Goal: Task Accomplishment & Management: Manage account settings

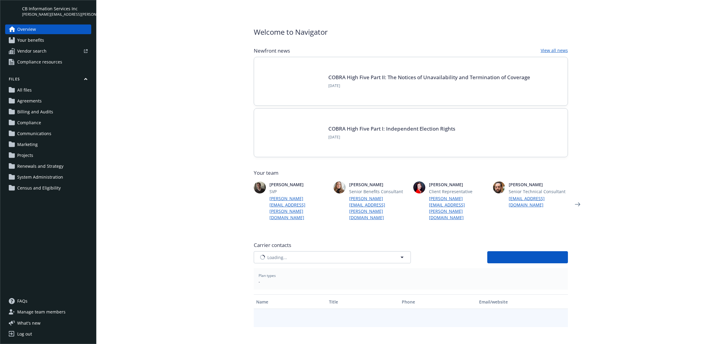
type input "CIGNA"
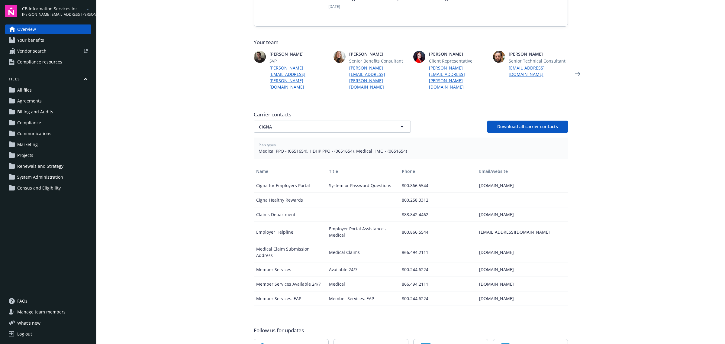
scroll to position [150, 0]
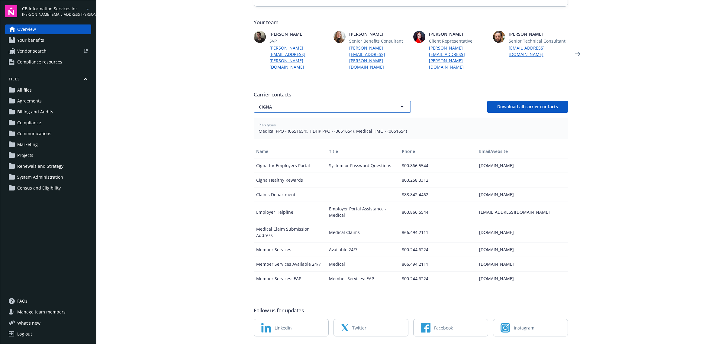
click at [320, 104] on span "CIGNA" at bounding box center [322, 107] width 126 height 6
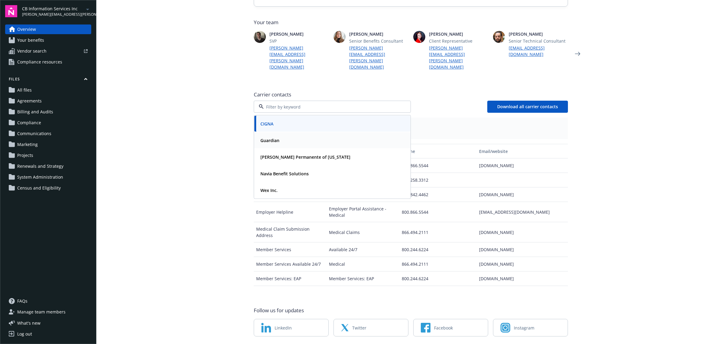
click at [290, 132] on div "Guardian" at bounding box center [332, 140] width 156 height 16
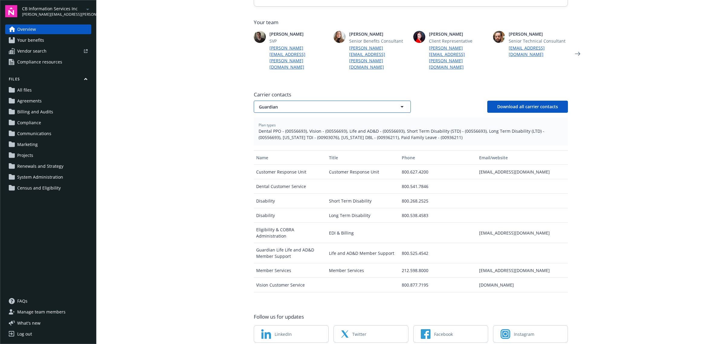
click at [291, 104] on span "Guardian" at bounding box center [322, 107] width 126 height 6
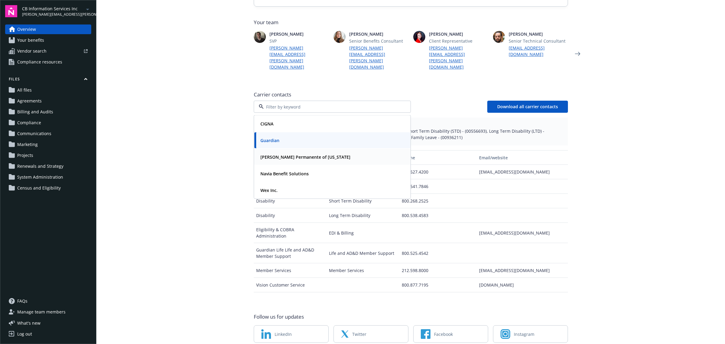
click at [288, 154] on strong "[PERSON_NAME] Permanente of [US_STATE]" at bounding box center [305, 157] width 90 height 6
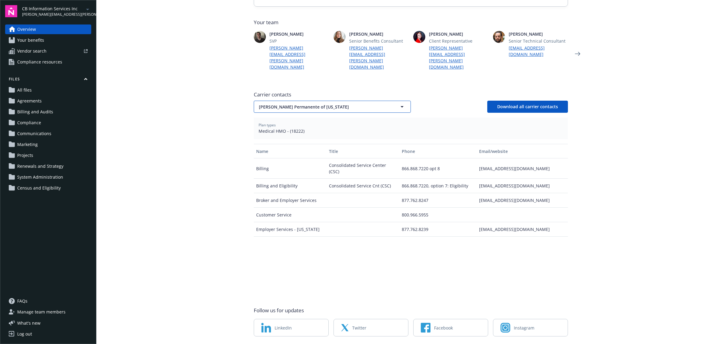
click at [298, 104] on span "[PERSON_NAME] Permanente of [US_STATE]" at bounding box center [322, 107] width 126 height 6
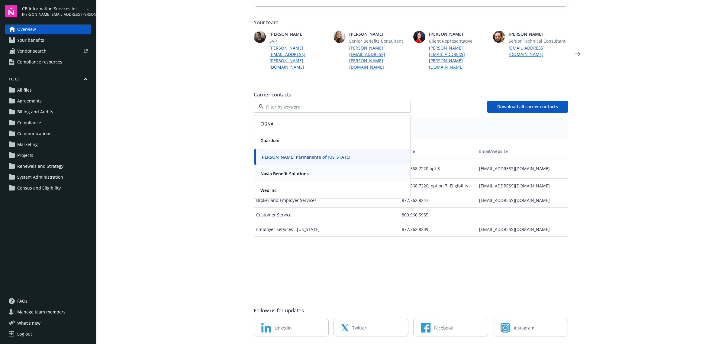
click at [286, 171] on strong "Navia Benefit Solutions" at bounding box center [284, 174] width 48 height 6
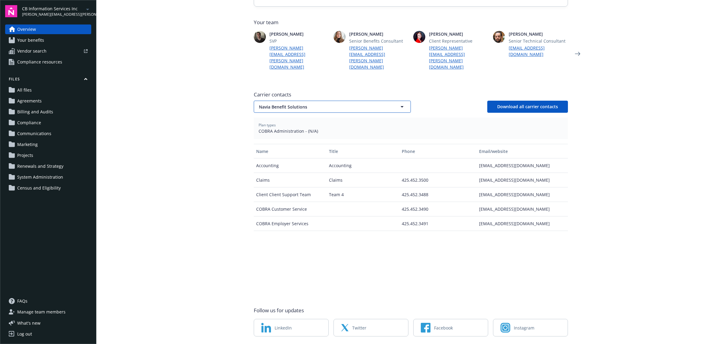
click at [292, 104] on span "Navia Benefit Solutions" at bounding box center [322, 107] width 126 height 6
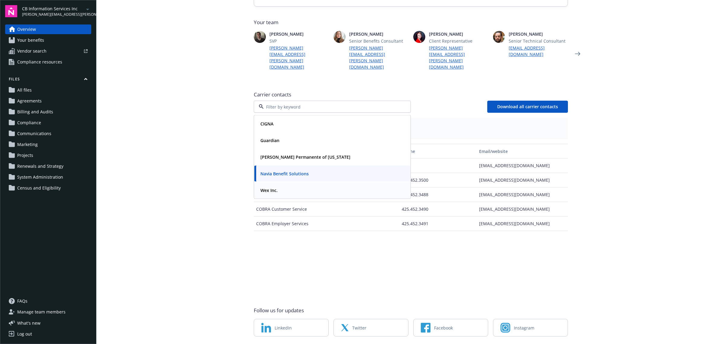
click at [289, 182] on div "Wex Inc." at bounding box center [332, 190] width 156 height 16
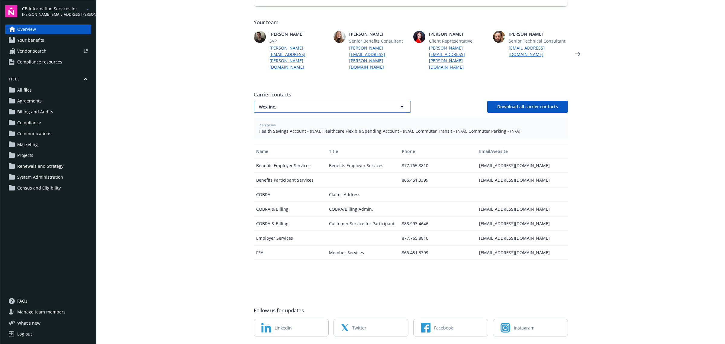
click at [277, 104] on span "Wex Inc." at bounding box center [322, 107] width 126 height 6
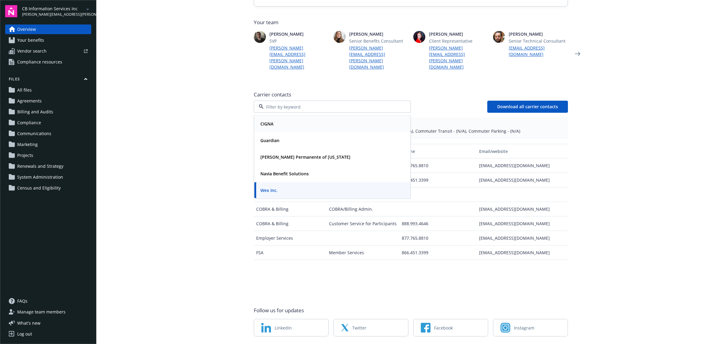
drag, startPoint x: 271, startPoint y: 104, endPoint x: 330, endPoint y: 105, distance: 59.2
click at [271, 121] on strong "CIGNA" at bounding box center [266, 124] width 13 height 6
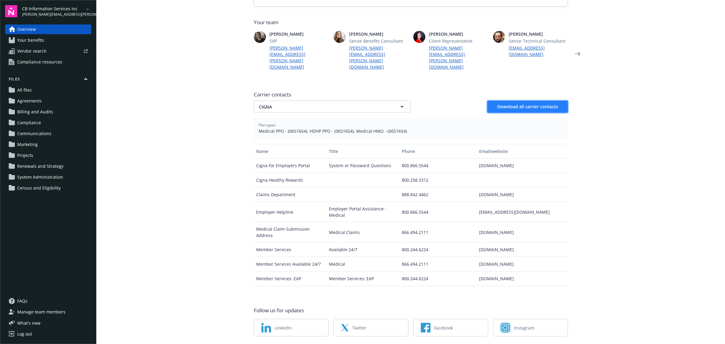
click at [514, 101] on button "Download all carrier contacts" at bounding box center [527, 107] width 81 height 12
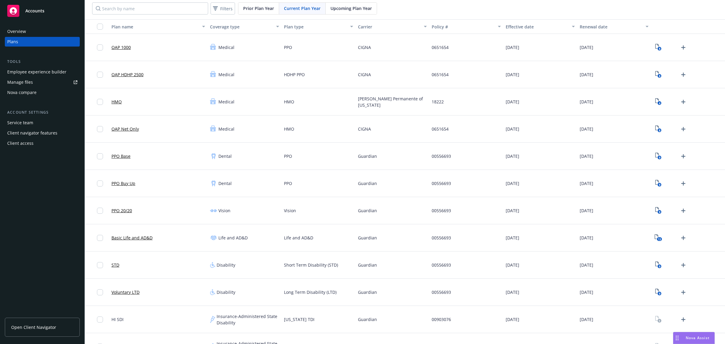
scroll to position [16, 0]
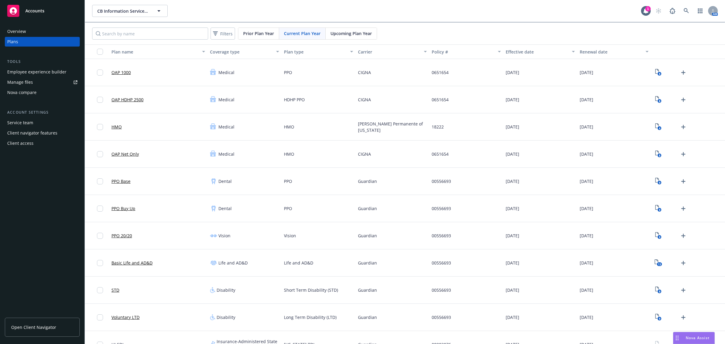
click at [383, 46] on button "Carrier" at bounding box center [393, 51] width 74 height 14
click at [384, 52] on div "Carrier" at bounding box center [389, 52] width 63 height 6
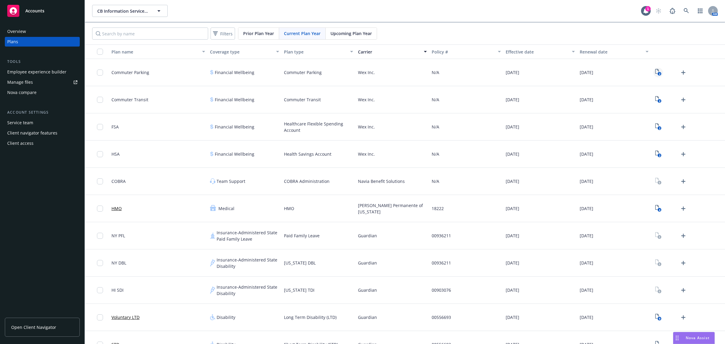
click at [653, 74] on link "2" at bounding box center [658, 73] width 10 height 10
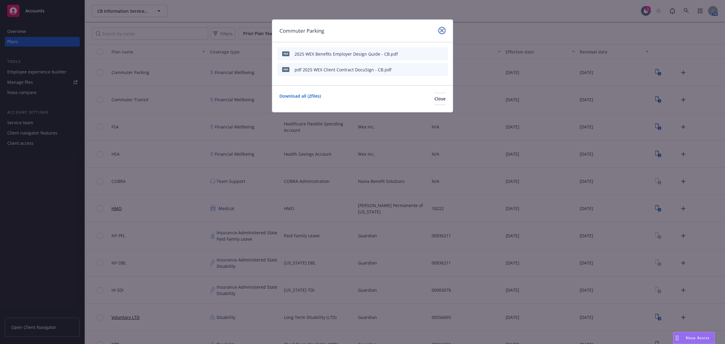
click at [441, 29] on icon "close" at bounding box center [442, 31] width 4 height 4
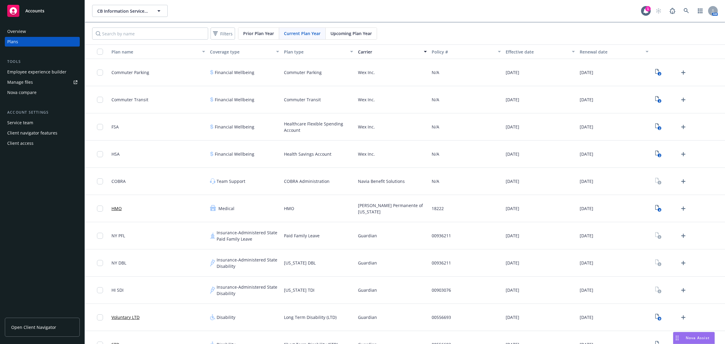
click at [651, 73] on div "2" at bounding box center [688, 72] width 74 height 27
click at [655, 72] on icon "2" at bounding box center [658, 72] width 6 height 7
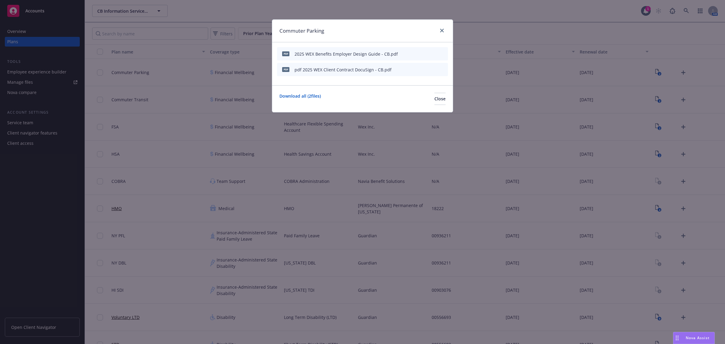
click at [415, 69] on icon "button" at bounding box center [414, 70] width 4 height 4
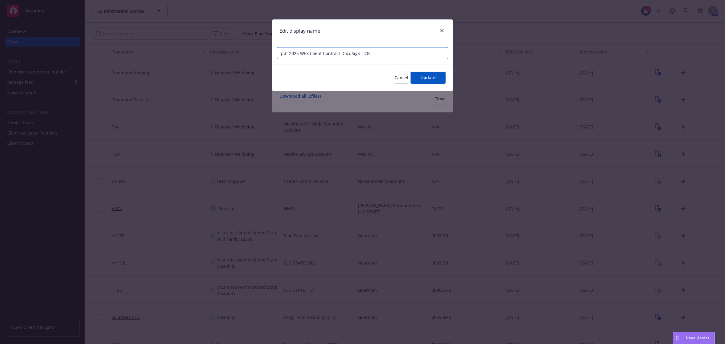
click at [295, 51] on input "pdf 2025 WEX Client Contract DocuSign - CB" at bounding box center [362, 53] width 171 height 12
drag, startPoint x: 290, startPoint y: 53, endPoint x: 257, endPoint y: 55, distance: 33.0
click at [257, 55] on div "Edit display name pdf 2025 WEX Client Contract DocuSign - CB Cancel Update" at bounding box center [362, 172] width 725 height 344
type input "2025 WEX Client Contract DocuSign - CB"
click at [432, 76] on span "Update" at bounding box center [427, 78] width 15 height 6
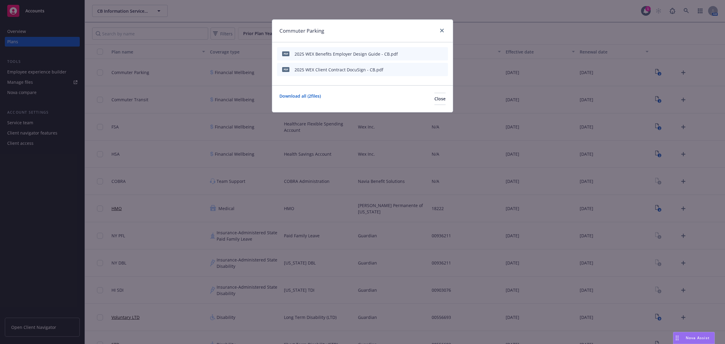
click at [434, 67] on icon "preview file" at bounding box center [432, 69] width 5 height 4
click at [433, 53] on icon "preview file" at bounding box center [432, 53] width 5 height 4
click at [443, 33] on link "close" at bounding box center [441, 30] width 7 height 7
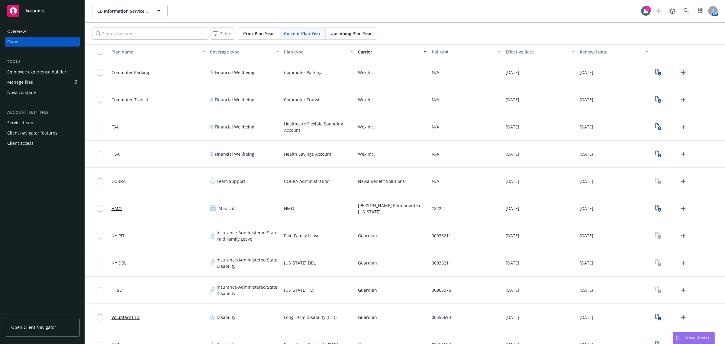
click at [680, 68] on link "Upload Plan Documents" at bounding box center [683, 73] width 10 height 10
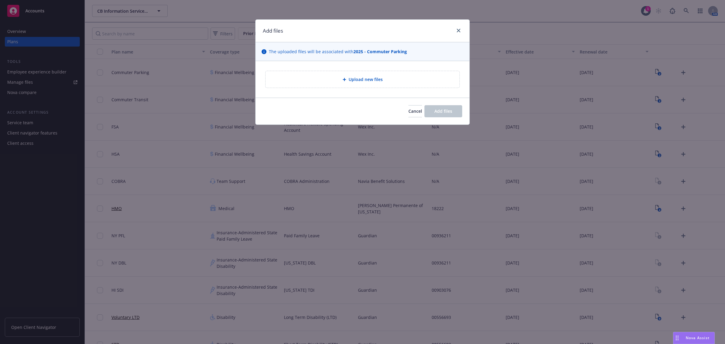
click at [400, 76] on div "Upload new files" at bounding box center [363, 79] width 194 height 17
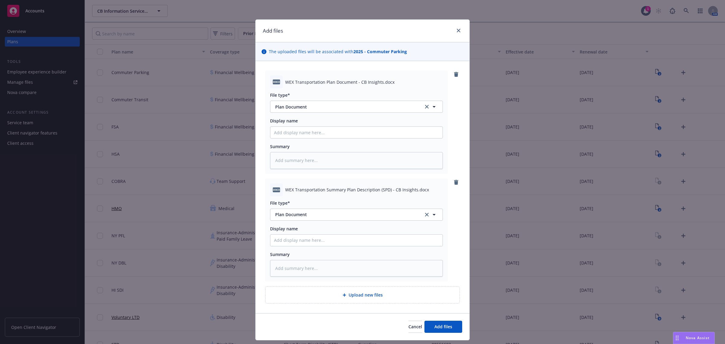
click at [352, 298] on div "Upload new files" at bounding box center [363, 294] width 194 height 17
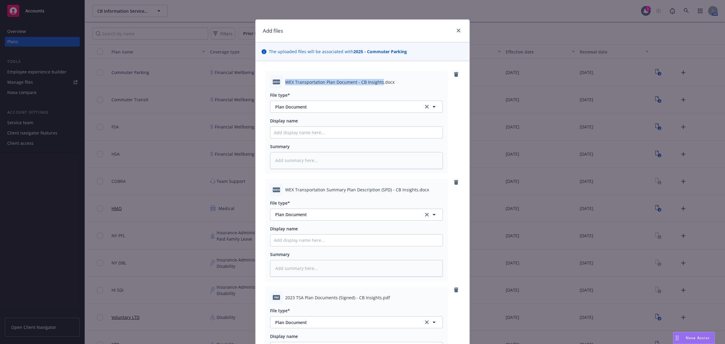
drag, startPoint x: 283, startPoint y: 82, endPoint x: 378, endPoint y: 85, distance: 94.6
click at [378, 85] on span "WEX Transportation Plan Document - CB Insights.docx" at bounding box center [339, 82] width 109 height 6
copy span "WEX Transportation Plan Document - CB Insights"
click at [328, 131] on input "Display name" at bounding box center [356, 132] width 172 height 11
paste input "WEX Transportation Plan Document - CB Insights"
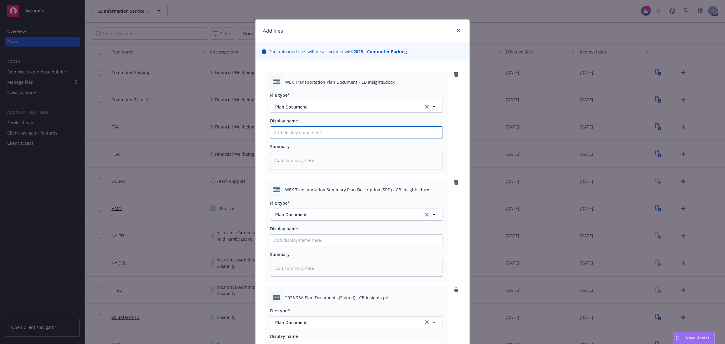
type textarea "x"
type input "WEX Transportation Plan Document - CB Insights"
drag, startPoint x: 283, startPoint y: 188, endPoint x: 411, endPoint y: 191, distance: 128.1
click at [411, 191] on span "WEX Transportation Summary Plan Description (SPD) - CB Insights.docx" at bounding box center [357, 189] width 144 height 6
copy span "WEX Transportation Summary Plan Description (SPD) - CB Insights"
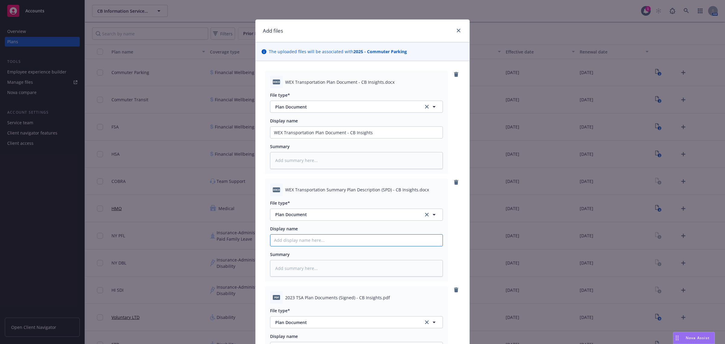
click at [341, 138] on input "Display name" at bounding box center [356, 132] width 172 height 11
paste input "WEX Transportation Summary Plan Description (SPD) - CB Insights"
type textarea "x"
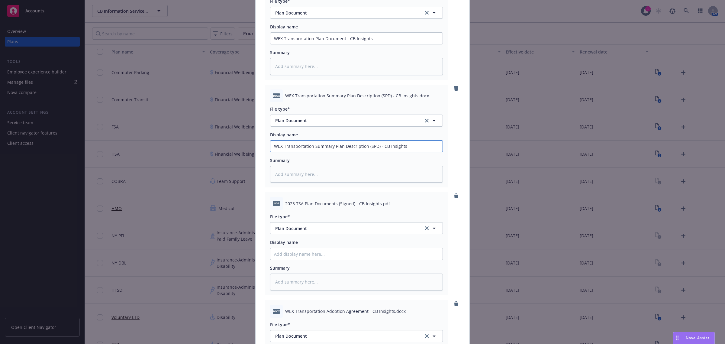
scroll to position [113, 0]
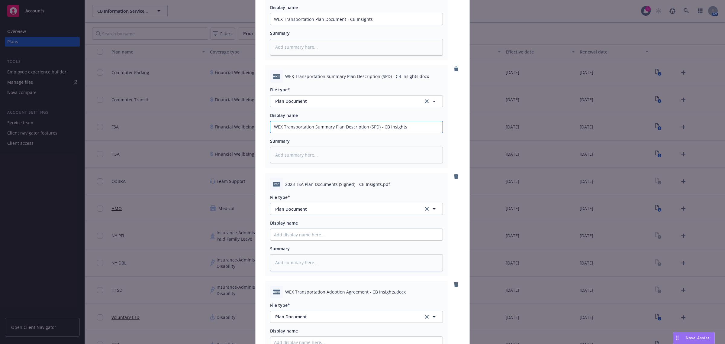
type input "WEX Transportation Summary Plan Description (SPD) - CB Insights"
drag, startPoint x: 282, startPoint y: 184, endPoint x: 375, endPoint y: 187, distance: 92.8
click at [375, 187] on span "2023 TSA Plan Documents (Signed) - CB Insights.pdf" at bounding box center [337, 184] width 105 height 6
copy span "2023 TSA Plan Documents (Signed) - CB Insights"
click at [332, 25] on input "Display name" at bounding box center [356, 18] width 172 height 11
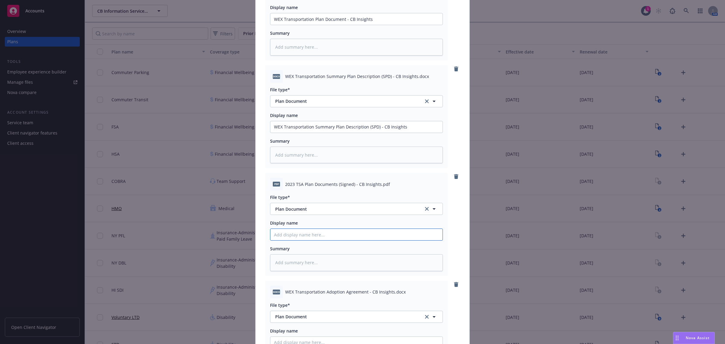
paste input "2023 TSA Plan Documents (Signed) - CB Insights"
type textarea "x"
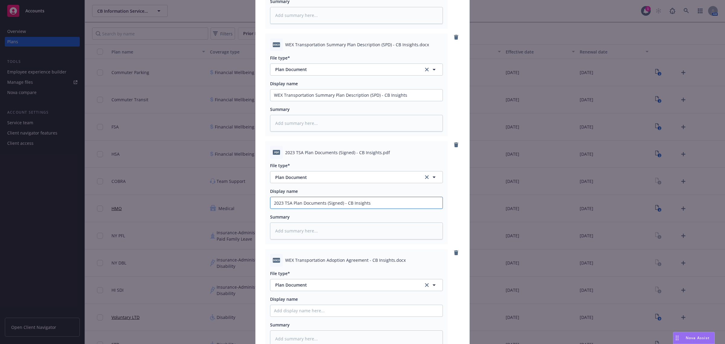
scroll to position [189, 0]
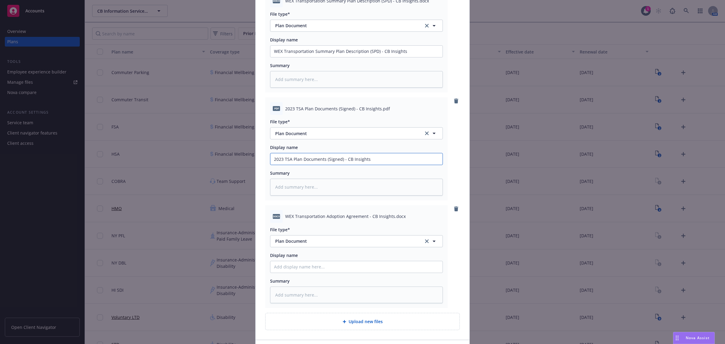
type input "2023 TSA Plan Documents (Signed) - CB Insights"
drag, startPoint x: 283, startPoint y: 216, endPoint x: 390, endPoint y: 220, distance: 107.0
click at [390, 220] on div "docx WEX Transportation Adoption Agreement - CB Insights.docx" at bounding box center [356, 216] width 173 height 13
copy span "WEX Transportation Adoption Agreement - CB Insights."
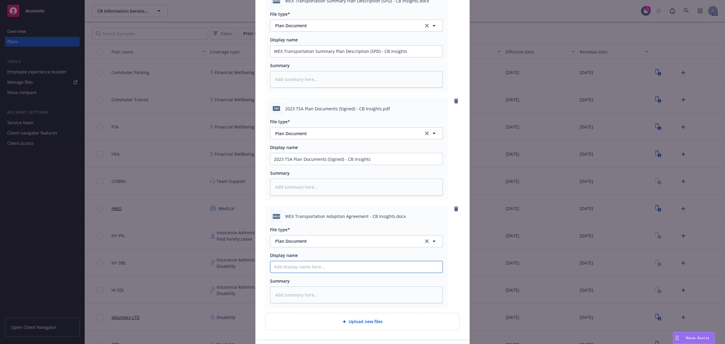
paste input "WEX Transportation Adoption Agreement - CB Insights."
type textarea "x"
type input "WEX Transportation Adoption Agreement - CB Insights."
type textarea "x"
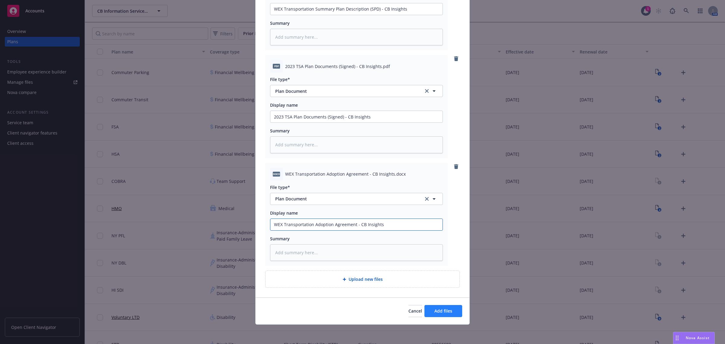
type input "WEX Transportation Adoption Agreement - CB Insights"
click at [442, 311] on span "Add files" at bounding box center [443, 311] width 18 height 6
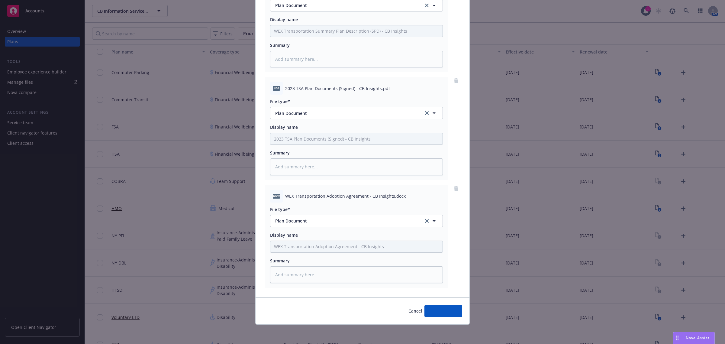
scroll to position [209, 0]
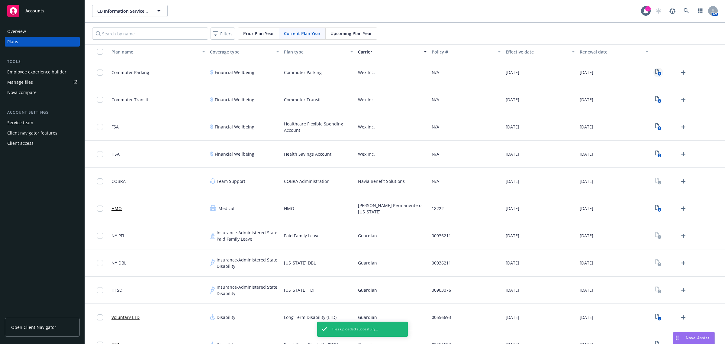
click at [655, 69] on link "6" at bounding box center [658, 73] width 10 height 10
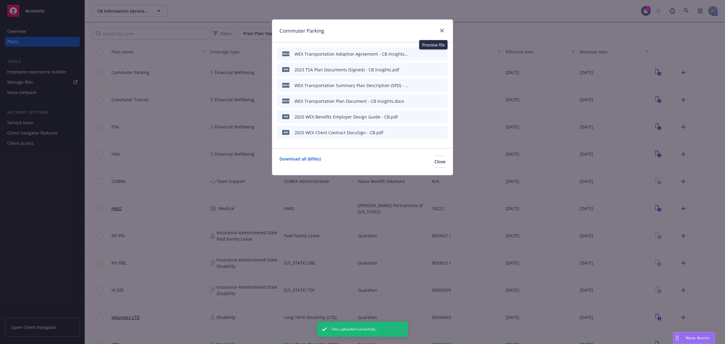
click at [435, 53] on icon "preview file" at bounding box center [432, 53] width 5 height 4
click at [443, 52] on icon "archive file" at bounding box center [442, 53] width 4 height 5
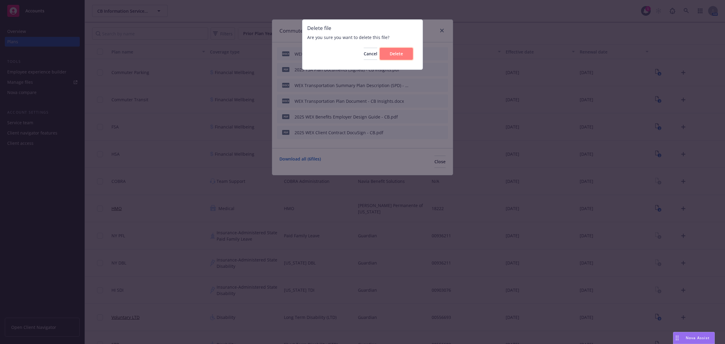
click at [396, 55] on span "Delete" at bounding box center [396, 54] width 13 height 6
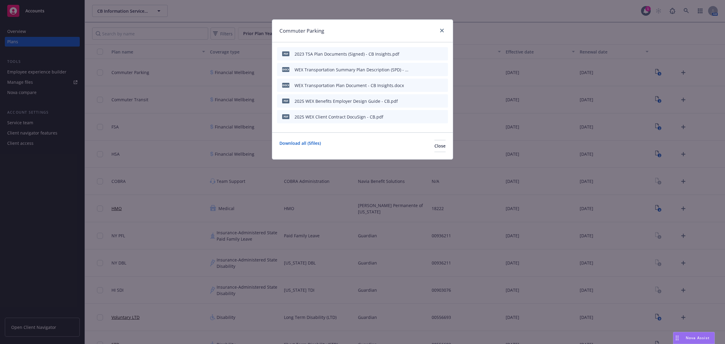
click at [432, 53] on icon "preview file" at bounding box center [432, 53] width 5 height 4
click at [434, 146] on span "Close" at bounding box center [439, 146] width 11 height 6
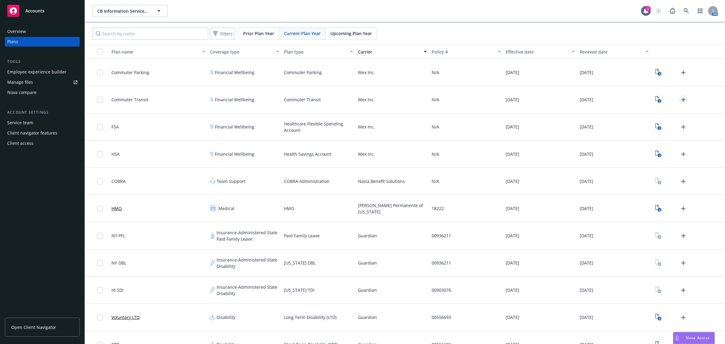
click at [680, 98] on icon "Upload Plan Documents" at bounding box center [683, 99] width 7 height 7
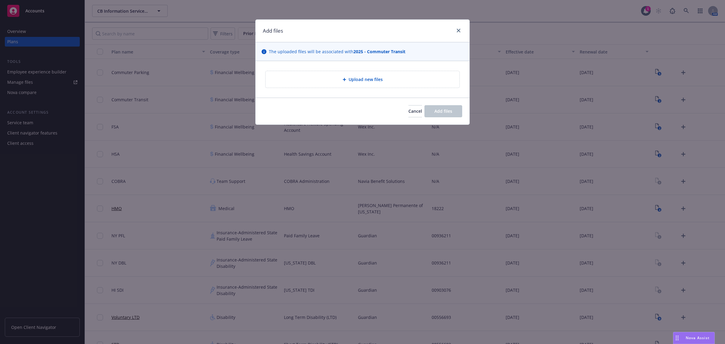
click at [379, 76] on span "Upload new files" at bounding box center [366, 79] width 34 height 6
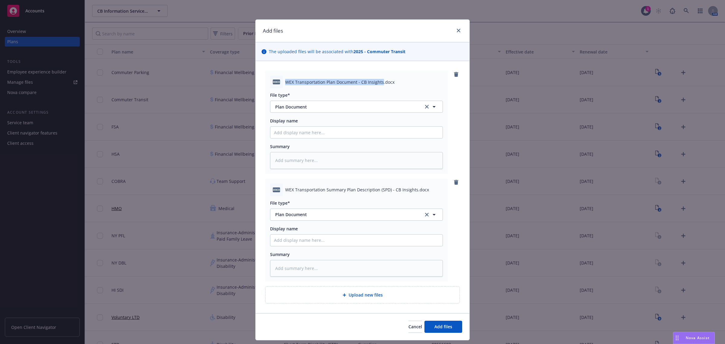
drag, startPoint x: 283, startPoint y: 81, endPoint x: 378, endPoint y: 87, distance: 95.9
click at [378, 87] on div "docx WEX Transportation Plan Document - CB Insights.docx" at bounding box center [356, 82] width 173 height 13
copy span "WEX Transportation Plan Document - CB Insights"
click at [340, 131] on input "Display name" at bounding box center [356, 132] width 172 height 11
paste input "WEX Transportation Plan Document - CB Insights"
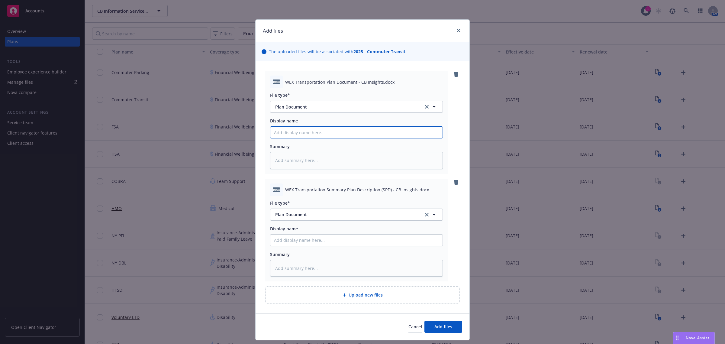
type textarea "x"
type input "WEX Transportation Plan Document - CB Insights"
drag, startPoint x: 283, startPoint y: 189, endPoint x: 411, endPoint y: 193, distance: 128.1
click at [411, 193] on span "WEX Transportation Summary Plan Description (SPD) - CB Insights.docx" at bounding box center [357, 189] width 144 height 6
copy span "WEX Transportation Summary Plan Description (SPD) - CB Insights"
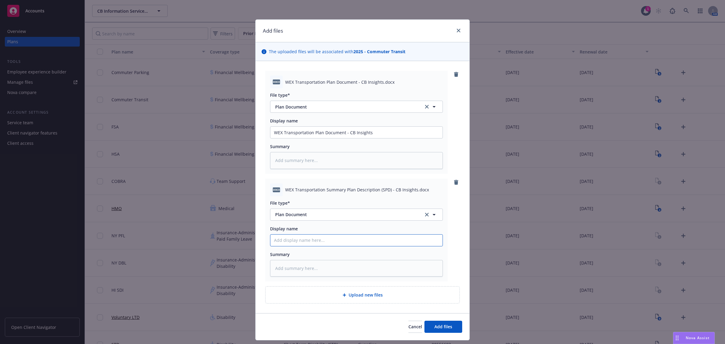
click at [375, 138] on input "Display name" at bounding box center [356, 132] width 172 height 11
paste input "WEX Transportation Summary Plan Description (SPD) - CB Insights"
type textarea "x"
type input "WEX Transportation Summary Plan Description (SPD) - CB Insights"
click at [443, 327] on span "Add files" at bounding box center [443, 326] width 18 height 6
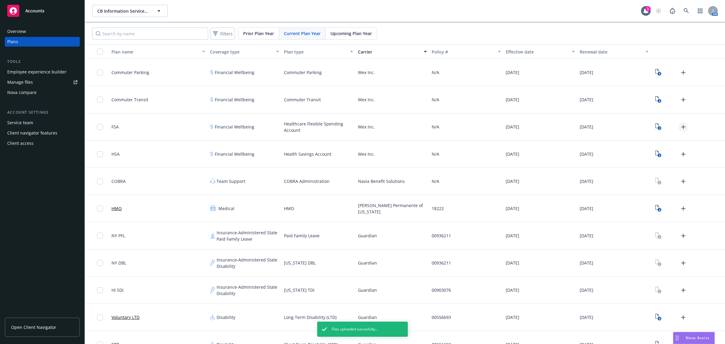
click at [680, 124] on icon "Upload Plan Documents" at bounding box center [683, 126] width 7 height 7
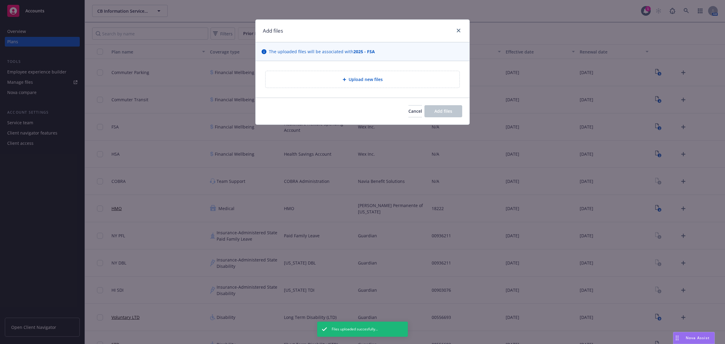
click at [355, 66] on div "Upload new files" at bounding box center [363, 79] width 214 height 37
click at [359, 78] on span "Upload new files" at bounding box center [366, 79] width 34 height 6
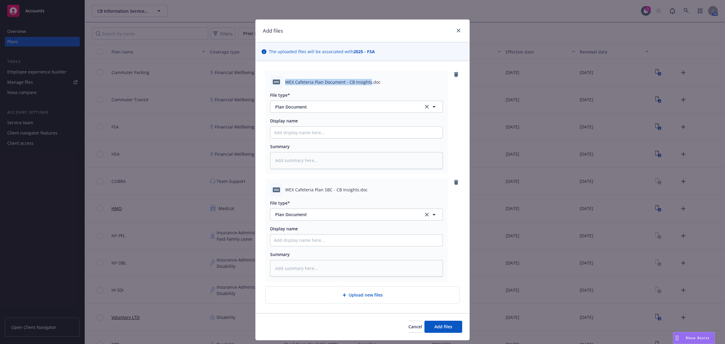
drag, startPoint x: 282, startPoint y: 82, endPoint x: 366, endPoint y: 86, distance: 84.1
click at [366, 86] on div "doc WEX Cafeteria Plan Document - CB Insights.doc" at bounding box center [356, 82] width 173 height 13
copy span "WEX Cafeteria Plan Document - CB Insights"
click at [331, 130] on input "Display name" at bounding box center [356, 132] width 172 height 11
paste input "WEX Cafeteria Plan Document - CB Insights"
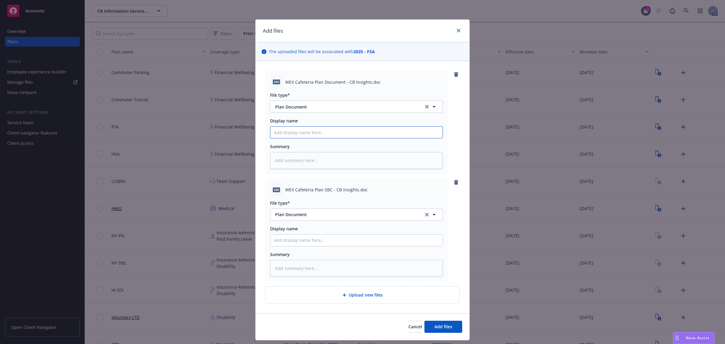
type textarea "x"
type input "WEX Cafeteria Plan Document - CB Insights"
drag, startPoint x: 283, startPoint y: 189, endPoint x: 354, endPoint y: 195, distance: 71.3
click at [354, 195] on div "doc WEX Cafeteria Plan SBC - CB Insights.doc" at bounding box center [356, 189] width 173 height 13
copy span "WEX Cafeteria Plan SBC - CB Insights"
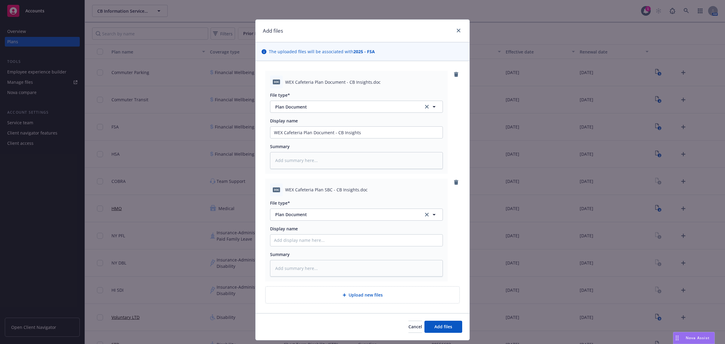
click at [352, 233] on div "Display name" at bounding box center [356, 235] width 173 height 21
click at [349, 234] on div "Display name" at bounding box center [356, 235] width 173 height 21
drag, startPoint x: 352, startPoint y: 231, endPoint x: 353, endPoint y: 242, distance: 11.0
click at [352, 232] on div "Display name" at bounding box center [356, 235] width 173 height 21
click at [353, 138] on input "Display name" at bounding box center [356, 132] width 172 height 11
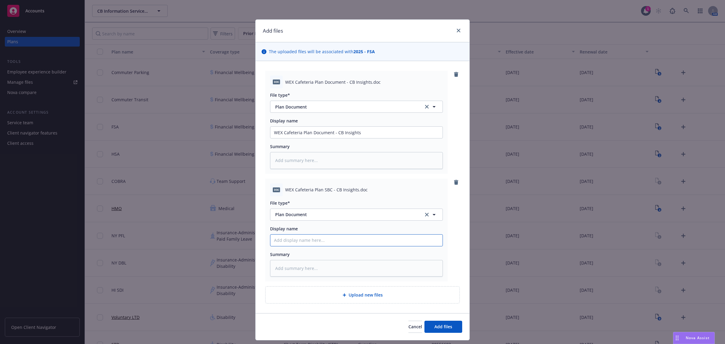
paste input "WEX Cafeteria Plan SBC - CB Insights"
type textarea "x"
type input "WEX Cafeteria Plan SBC - CB Insights"
click at [442, 330] on button "Add files" at bounding box center [443, 326] width 38 height 12
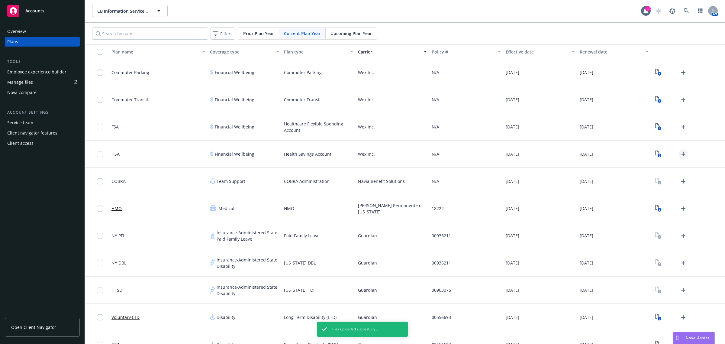
click at [681, 152] on icon "Upload Plan Documents" at bounding box center [683, 153] width 7 height 7
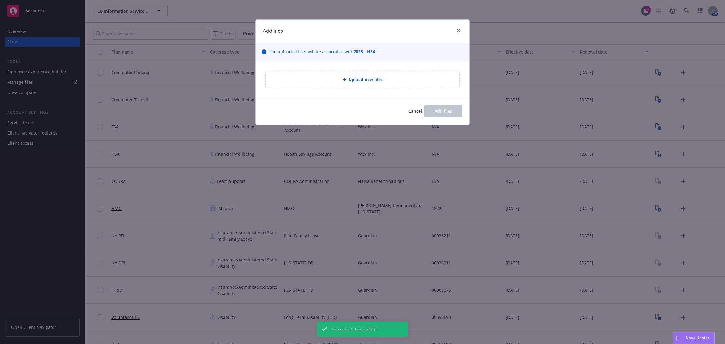
click at [366, 76] on span "Upload new files" at bounding box center [366, 79] width 34 height 6
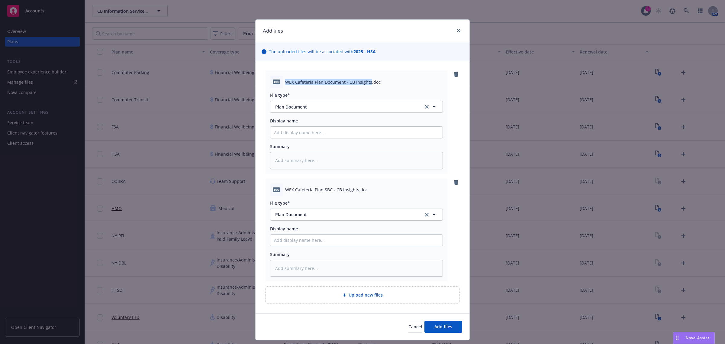
drag, startPoint x: 282, startPoint y: 79, endPoint x: 367, endPoint y: 82, distance: 85.2
click at [367, 82] on span "WEX Cafeteria Plan Document - CB Insights.doc" at bounding box center [332, 82] width 95 height 6
copy span "WEX Cafeteria Plan Document - CB Insights"
click at [299, 129] on input "Display name" at bounding box center [356, 132] width 172 height 11
paste input "WEX Cafeteria Plan Document - CB Insights"
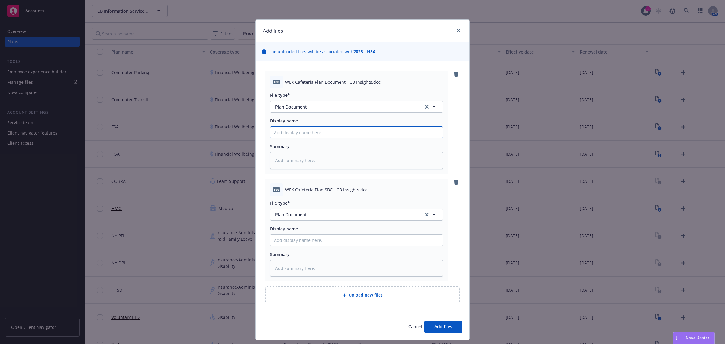
type textarea "x"
type input "WEX Cafeteria Plan Document - CB Insights"
drag, startPoint x: 283, startPoint y: 190, endPoint x: 354, endPoint y: 195, distance: 71.1
click at [354, 195] on div "doc WEX Cafeteria Plan SBC - CB Insights.doc" at bounding box center [356, 189] width 173 height 13
copy span "WEX Cafeteria Plan SBC - CB Insights"
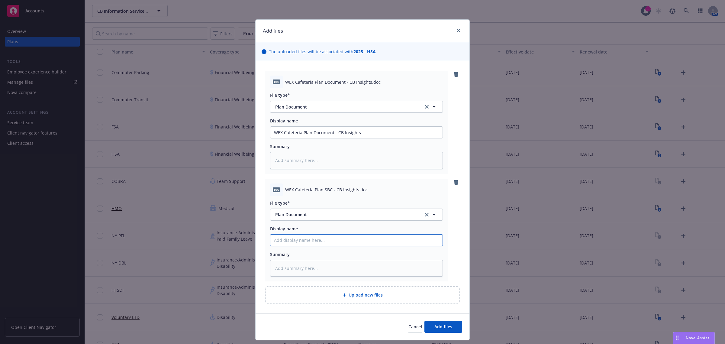
click at [324, 138] on input "Display name" at bounding box center [356, 132] width 172 height 11
paste input "WEX Cafeteria Plan SBC - CB Insights"
type textarea "x"
type input "WEX Cafeteria Plan SBC - CB Insights"
click at [429, 330] on button "Add files" at bounding box center [443, 326] width 38 height 12
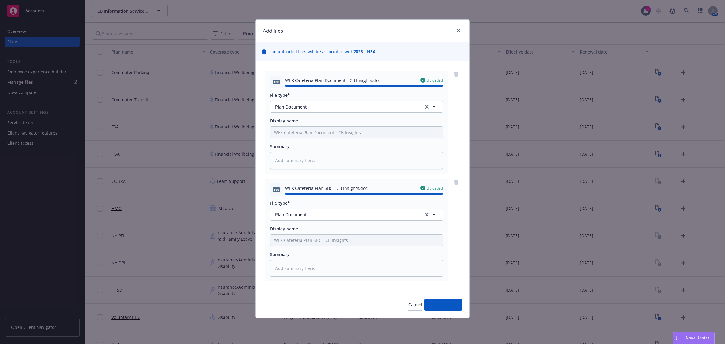
type textarea "x"
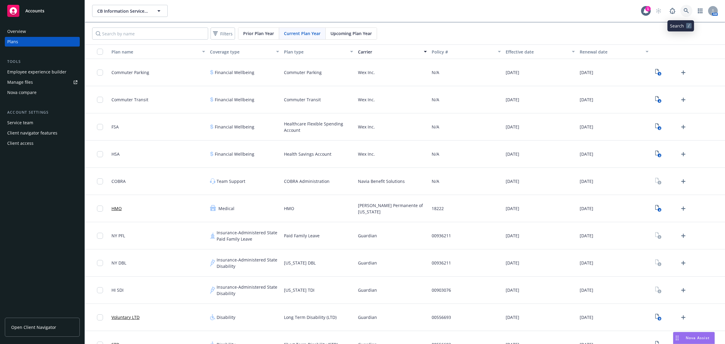
click at [684, 9] on icon at bounding box center [686, 10] width 5 height 5
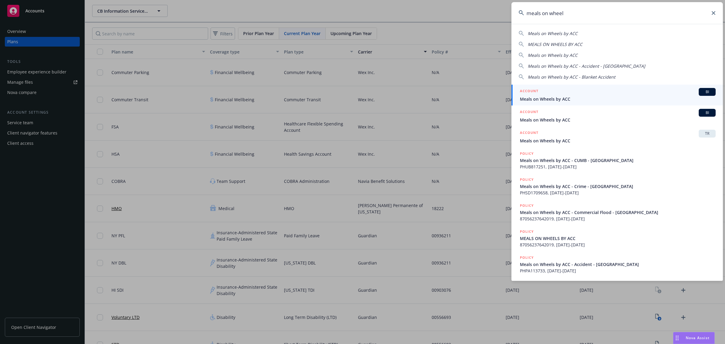
click at [647, 33] on div "Meals on Wheels by ACC" at bounding box center [617, 33] width 197 height 6
type input "Meals on Wheels by ACC"
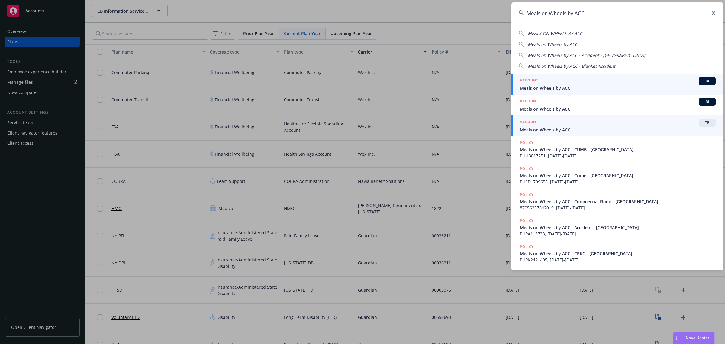
click at [604, 127] on span "Meals on Wheels by ACC" at bounding box center [618, 130] width 196 height 6
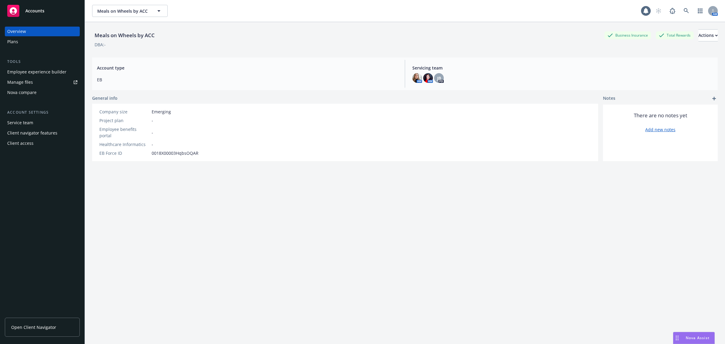
click at [39, 40] on div "Plans" at bounding box center [42, 42] width 70 height 10
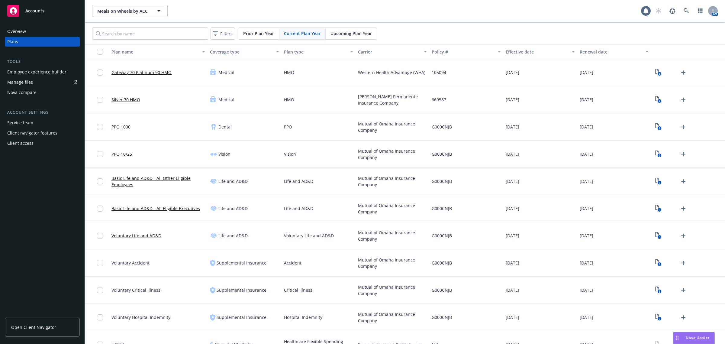
scroll to position [69, 0]
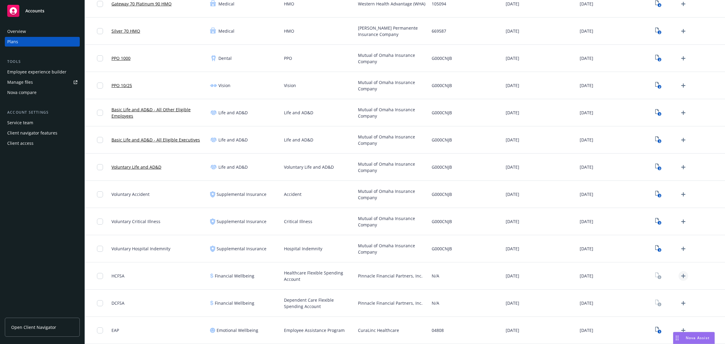
click at [680, 274] on icon "Upload Plan Documents" at bounding box center [683, 275] width 7 height 7
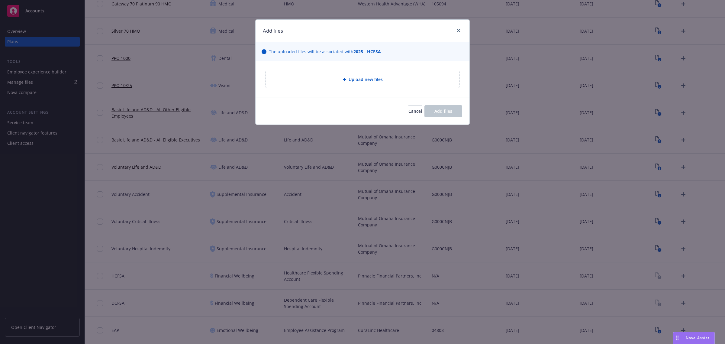
click at [398, 82] on div "Upload new files" at bounding box center [362, 79] width 184 height 7
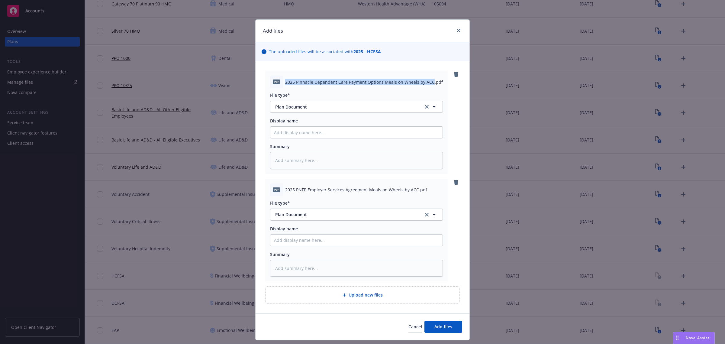
drag, startPoint x: 282, startPoint y: 81, endPoint x: 426, endPoint y: 85, distance: 144.7
click at [426, 85] on span "2025 Pinnacle Dependent Care Payment Options Meals on Wheels by ACC.pdf" at bounding box center [364, 82] width 158 height 6
click at [301, 131] on input "Display name" at bounding box center [356, 132] width 172 height 11
paste input "2025 Pinnacle Dependent Care Payment Options Meals on Wheels by ACC"
type textarea "x"
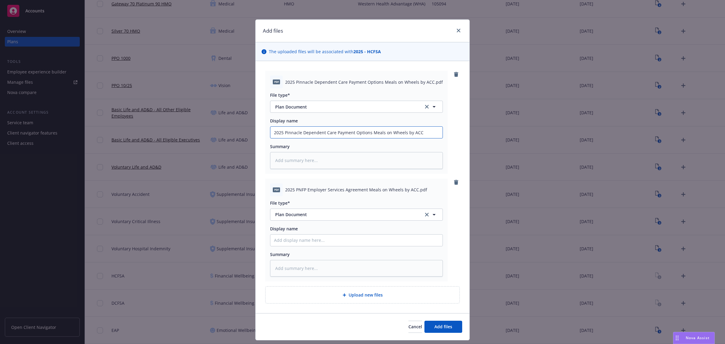
type input "2025 Pinnacle Dependent Care Payment Options Meals on Wheels by ACC"
drag, startPoint x: 283, startPoint y: 191, endPoint x: 413, endPoint y: 189, distance: 130.2
click at [413, 189] on span "2025 PNFP Employer Services Agreement Meals on Wheels by ACC.pdf" at bounding box center [356, 189] width 142 height 6
click at [329, 138] on input "Display name" at bounding box center [356, 132] width 172 height 11
paste input "2025 PNFP Employer Services Agreement Meals on Wheels by ACC"
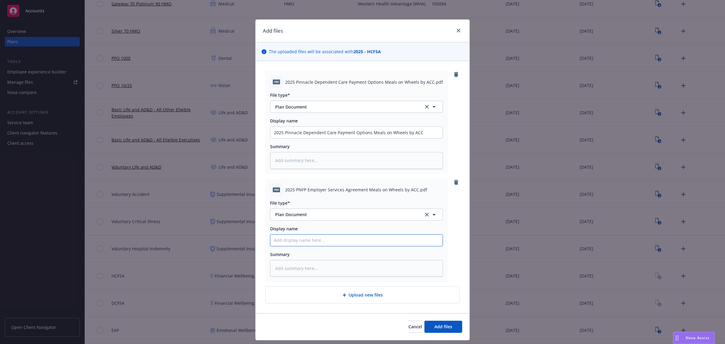
type textarea "x"
type input "2025 PNFP Employer Services Agreement Meals on Wheels by ACC"
click at [430, 323] on button "Add files" at bounding box center [443, 326] width 38 height 12
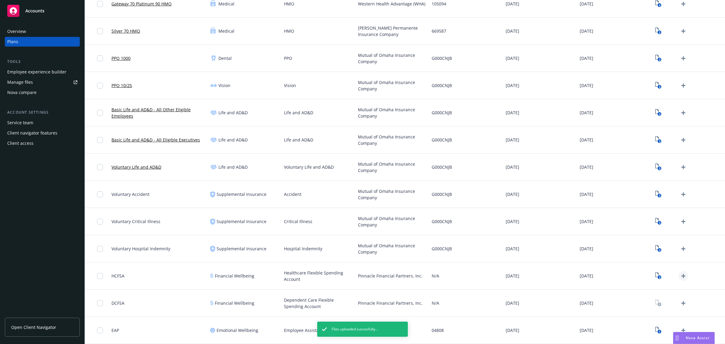
click at [680, 272] on icon "Upload Plan Documents" at bounding box center [683, 275] width 7 height 7
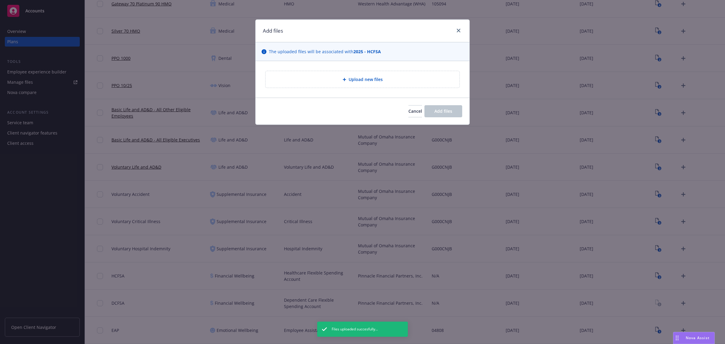
click at [389, 83] on div "Upload new files" at bounding box center [363, 79] width 194 height 17
click at [402, 103] on div "Cancel Add files" at bounding box center [363, 111] width 214 height 27
click at [408, 114] on span "Cancel" at bounding box center [415, 111] width 14 height 6
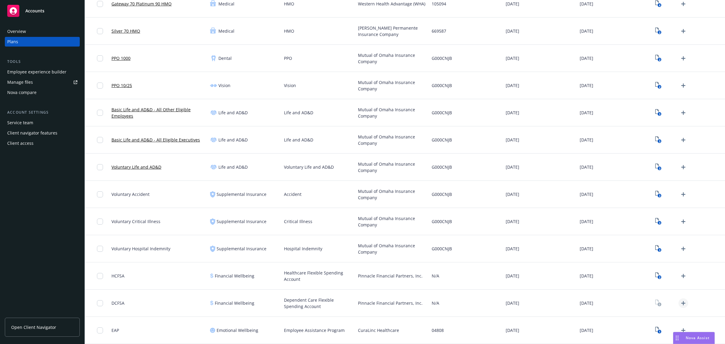
click at [680, 300] on icon "Upload Plan Documents" at bounding box center [683, 302] width 7 height 7
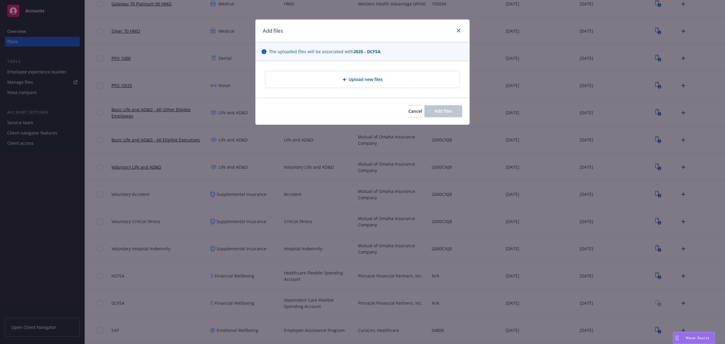
click at [353, 81] on span "Upload new files" at bounding box center [366, 79] width 34 height 6
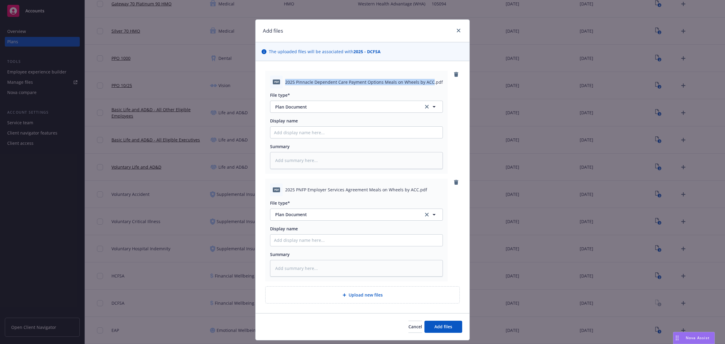
drag, startPoint x: 283, startPoint y: 82, endPoint x: 428, endPoint y: 84, distance: 144.7
click at [428, 84] on span "2025 Pinnacle Dependent Care Payment Options Meals on Wheels by ACC.pdf" at bounding box center [364, 82] width 158 height 6
click at [347, 133] on input "Display name" at bounding box center [356, 132] width 172 height 11
paste input "2025 Pinnacle Dependent Care Payment Options Meals on Wheels by ACC"
type textarea "x"
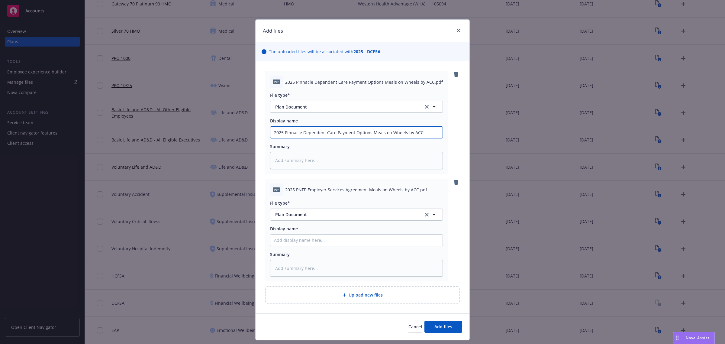
type input "2025 Pinnacle Dependent Care Payment Options Meals on Wheels by ACC"
drag, startPoint x: 282, startPoint y: 190, endPoint x: 413, endPoint y: 191, distance: 130.8
click at [413, 191] on span "2025 PNFP Employer Services Agreement Meals on Wheels by ACC.pdf" at bounding box center [356, 189] width 142 height 6
click at [327, 138] on input "Display name" at bounding box center [356, 132] width 172 height 11
paste input "2025 PNFP Employer Services Agreement Meals on Wheels by ACC"
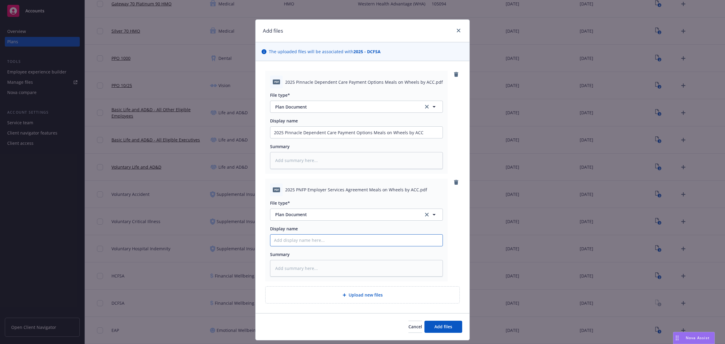
type textarea "x"
type input "2025 PNFP Employer Services Agreement Meals on Wheels by ACC"
click at [435, 325] on span "Add files" at bounding box center [443, 326] width 18 height 6
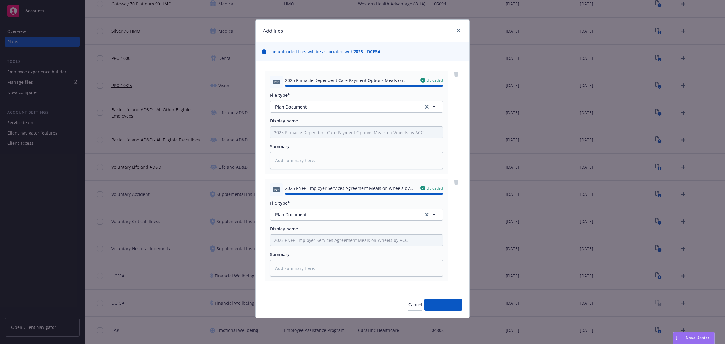
type textarea "x"
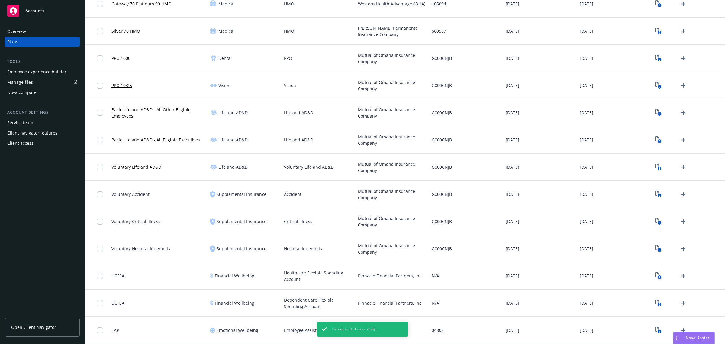
click at [651, 274] on div "2" at bounding box center [688, 275] width 74 height 27
click at [655, 275] on icon "2" at bounding box center [658, 275] width 6 height 7
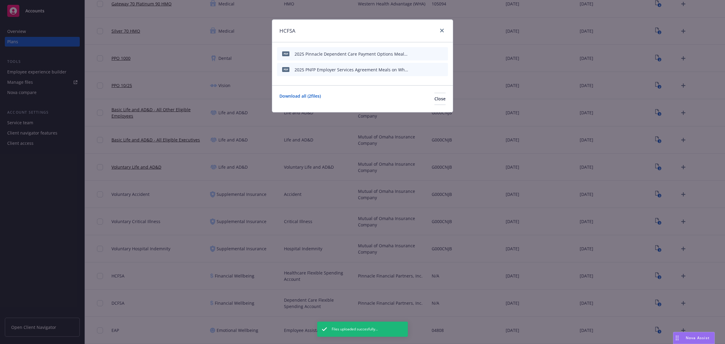
click at [445, 53] on icon "archive file" at bounding box center [442, 53] width 5 height 5
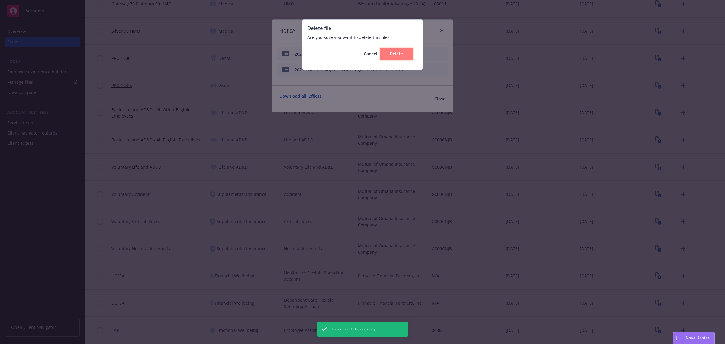
click at [400, 56] on span "Delete" at bounding box center [396, 54] width 13 height 6
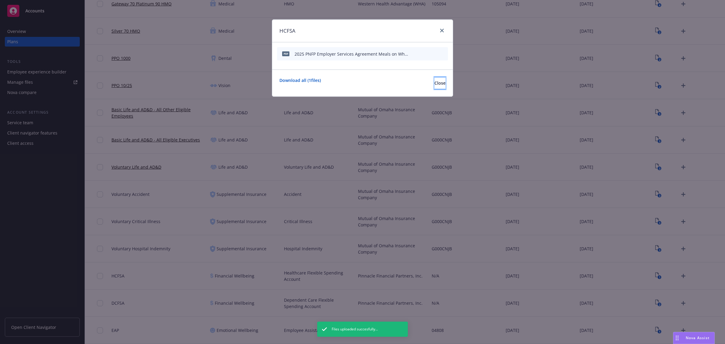
click at [434, 83] on span "Close" at bounding box center [439, 83] width 11 height 6
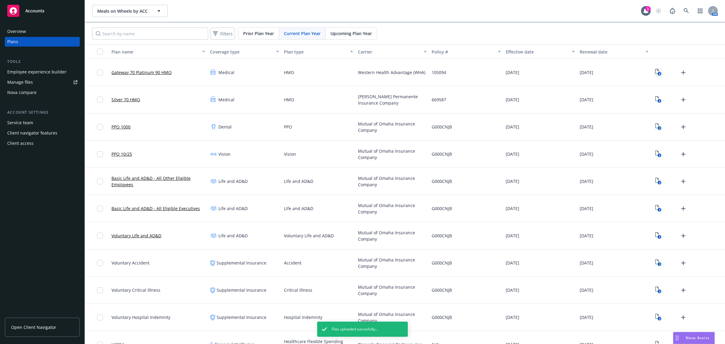
click at [655, 70] on icon "4" at bounding box center [658, 72] width 6 height 7
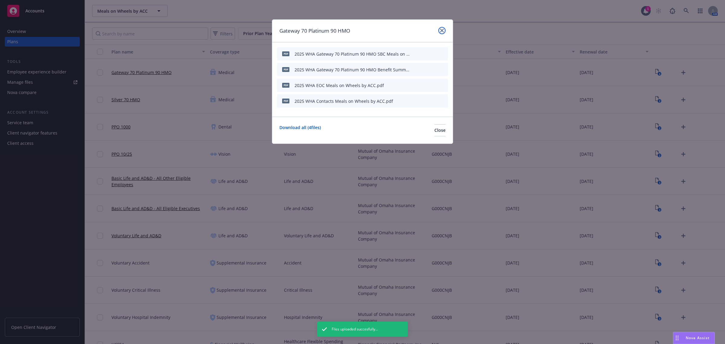
click at [440, 30] on icon "close" at bounding box center [442, 31] width 4 height 4
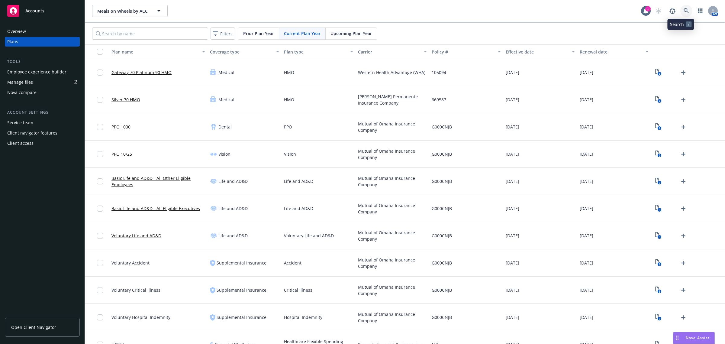
click at [680, 12] on link at bounding box center [686, 11] width 12 height 12
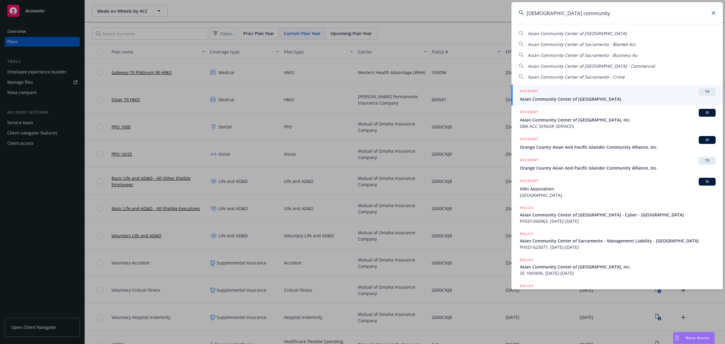
click at [630, 34] on div "Asian Community Center of Sacramento" at bounding box center [617, 33] width 197 height 6
type input "Asian Community Center of Sacramento"
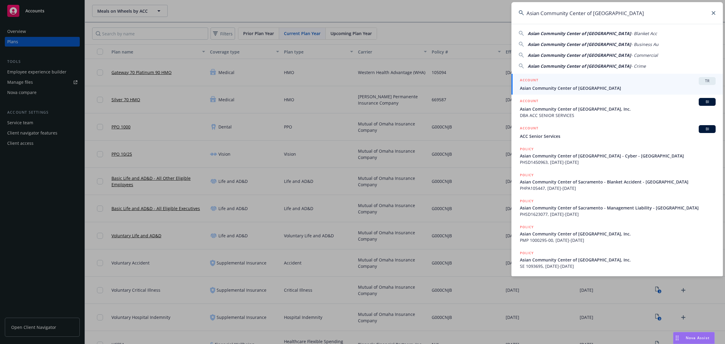
click at [687, 85] on span "Asian Community Center of Sacramento" at bounding box center [618, 88] width 196 height 6
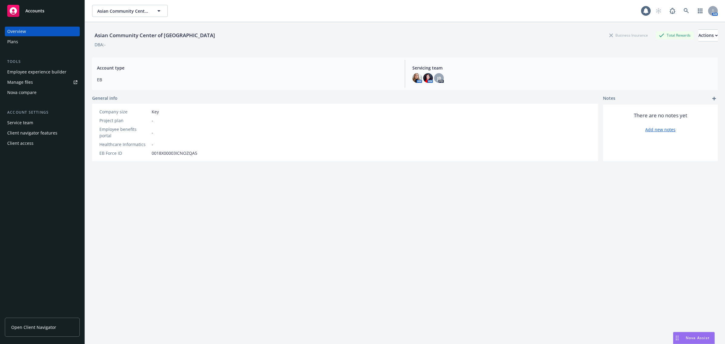
click at [43, 43] on div "Plans" at bounding box center [42, 42] width 70 height 10
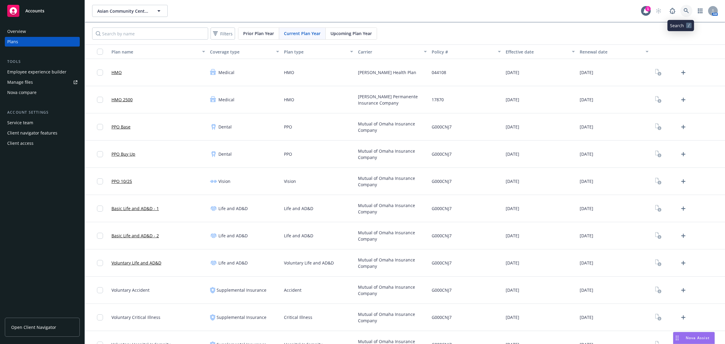
click at [684, 11] on icon at bounding box center [686, 10] width 5 height 5
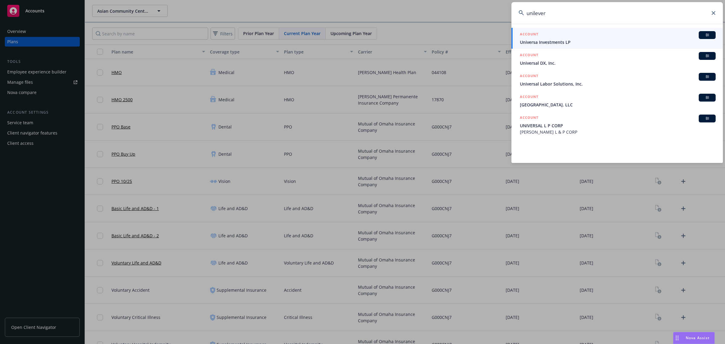
drag, startPoint x: 565, startPoint y: 15, endPoint x: 517, endPoint y: 9, distance: 48.1
click at [517, 9] on input "unilever" at bounding box center [616, 13] width 211 height 22
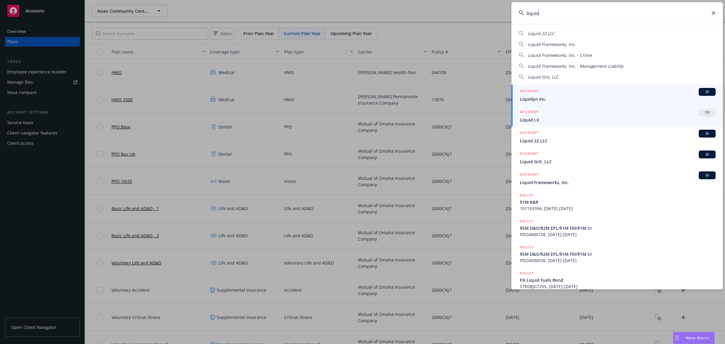
type input "liquid"
click at [549, 119] on span "Liquid I.V" at bounding box center [618, 120] width 196 height 6
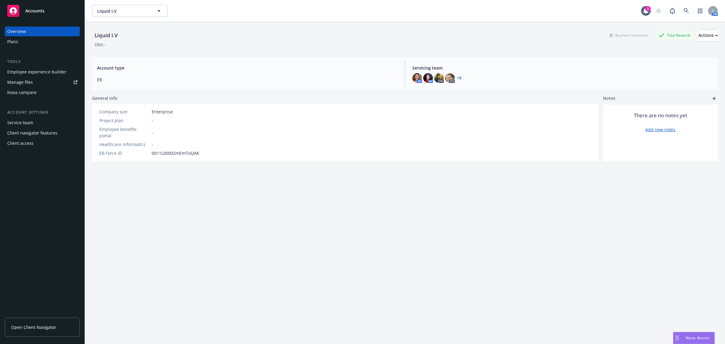
click at [31, 92] on div "Nova compare" at bounding box center [21, 93] width 29 height 10
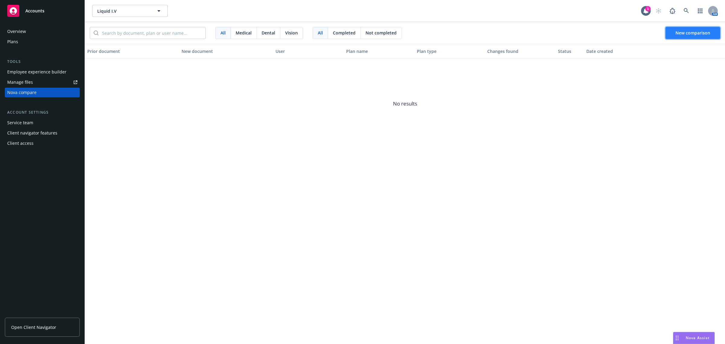
click at [690, 34] on span "New comparison" at bounding box center [692, 33] width 35 height 6
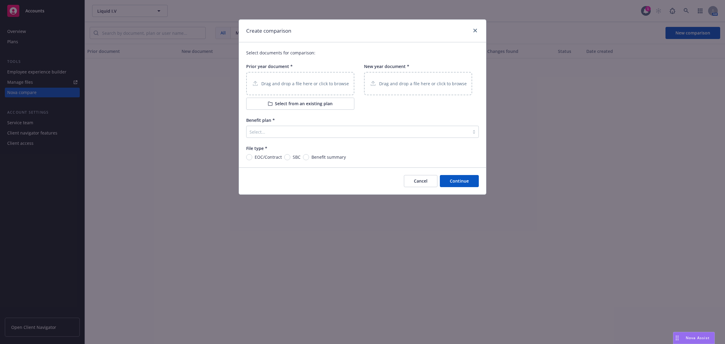
click at [329, 105] on button "Select from an existing plan" at bounding box center [300, 104] width 108 height 12
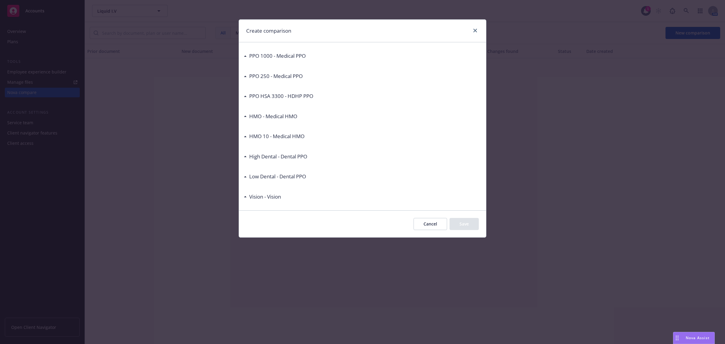
click at [437, 222] on button "Cancel" at bounding box center [431, 224] width 34 height 12
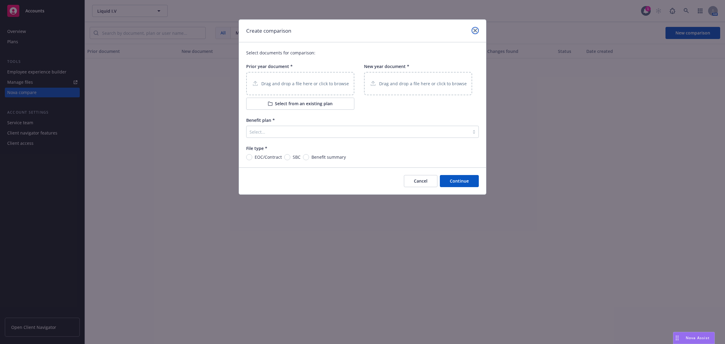
click at [477, 31] on link "close" at bounding box center [475, 30] width 7 height 7
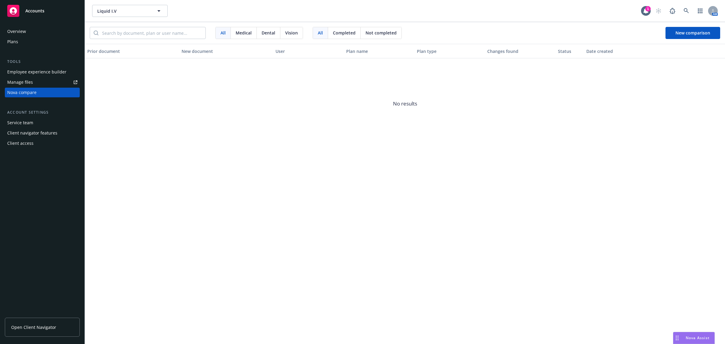
click at [538, 113] on span "No results" at bounding box center [405, 103] width 640 height 91
click at [684, 10] on icon at bounding box center [686, 10] width 5 height 5
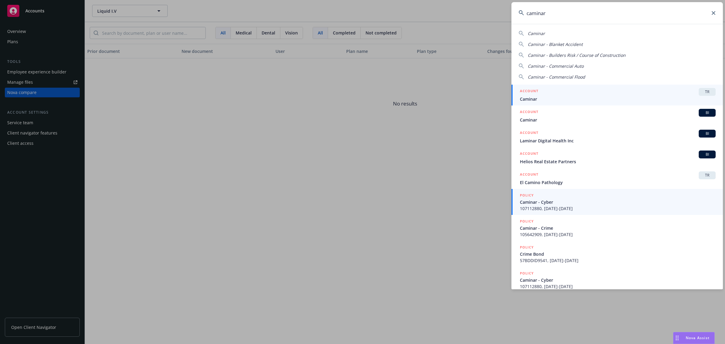
type input "caminar"
click at [587, 100] on span "Caminar" at bounding box center [618, 99] width 196 height 6
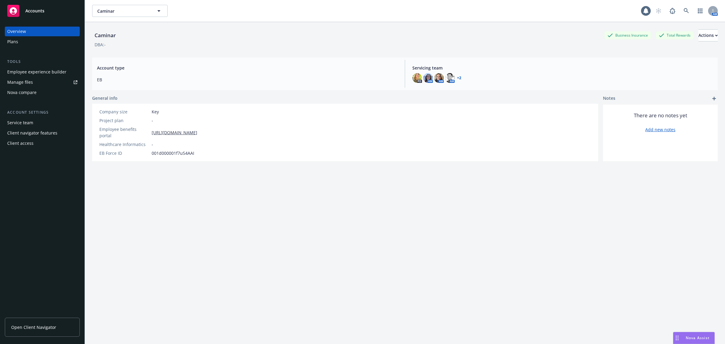
click at [40, 75] on div "Employee experience builder" at bounding box center [36, 72] width 59 height 10
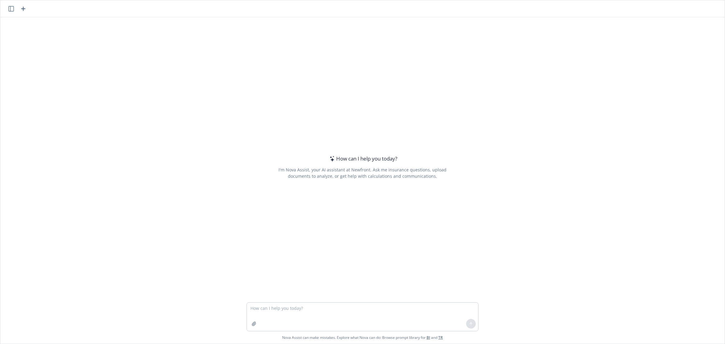
click at [366, 303] on textarea at bounding box center [362, 316] width 231 height 28
type textarea "Can you please find any differences between two policy documents for me on a Sh…"
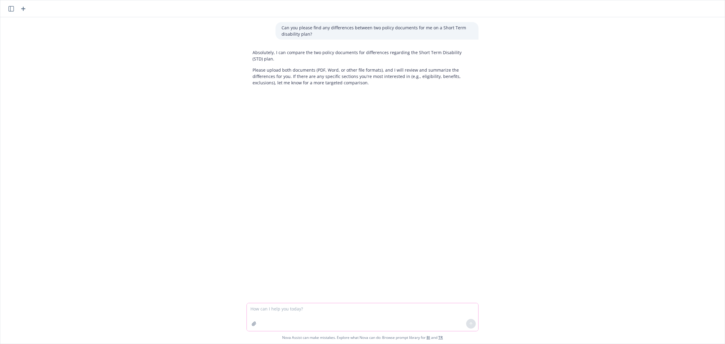
click at [252, 324] on icon "button" at bounding box center [254, 323] width 5 height 5
click at [274, 275] on textarea at bounding box center [362, 276] width 231 height 28
click at [267, 298] on icon "button" at bounding box center [268, 296] width 3 height 3
click at [252, 325] on icon "button" at bounding box center [254, 323] width 5 height 5
click at [295, 308] on textarea "Here is the original doccument" at bounding box center [362, 316] width 231 height 28
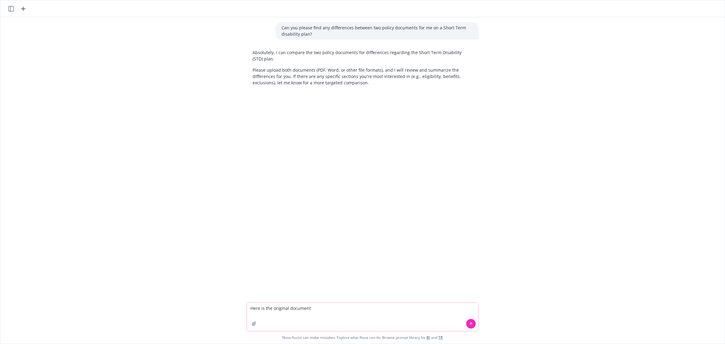
type textarea "Here is the original document"
click at [251, 327] on button "button" at bounding box center [254, 324] width 10 height 10
click at [470, 283] on button at bounding box center [471, 283] width 10 height 10
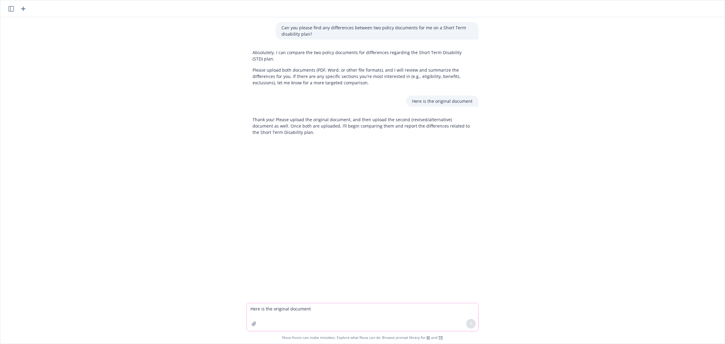
click at [252, 326] on button "button" at bounding box center [254, 324] width 10 height 10
click at [404, 268] on textarea "Here is the original document" at bounding box center [362, 276] width 231 height 28
type textarea "here it is"
click at [265, 295] on textarea at bounding box center [362, 305] width 231 height 28
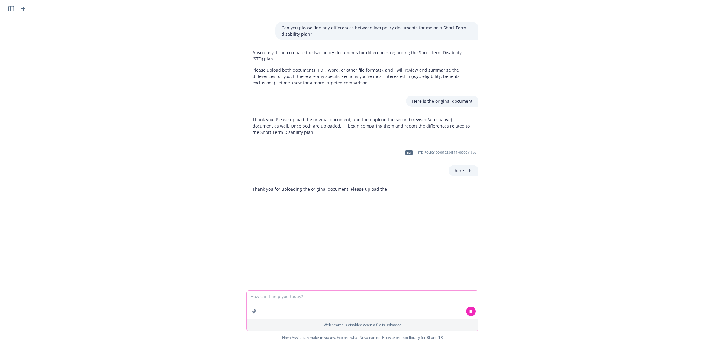
click at [250, 314] on button "button" at bounding box center [254, 311] width 10 height 10
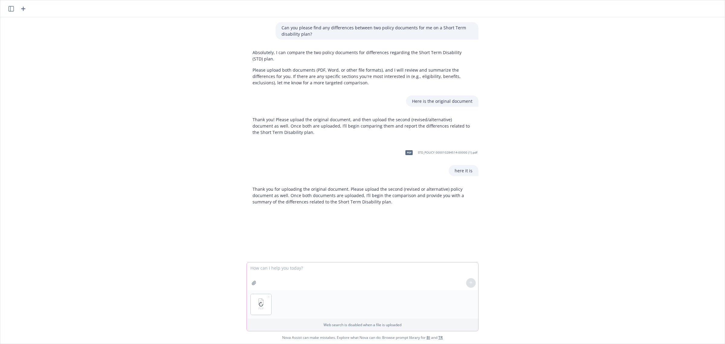
click at [279, 271] on textarea at bounding box center [362, 276] width 231 height 28
type textarea "Here is the amended and updated document"
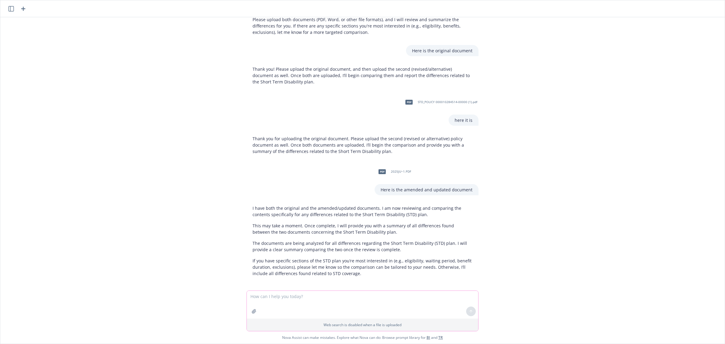
scroll to position [53, 0]
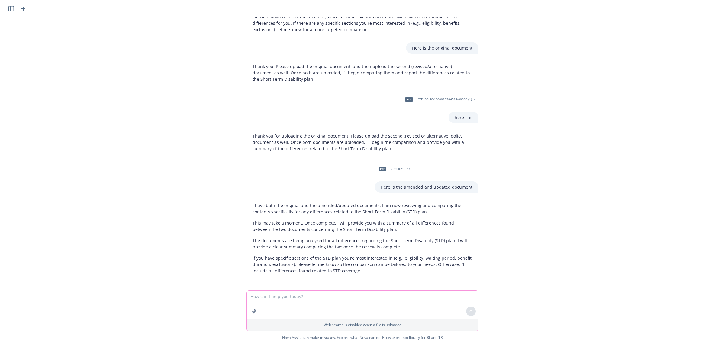
click at [319, 299] on textarea at bounding box center [362, 305] width 231 height 28
type textarea "Thank you. please include all differences including class type and description"
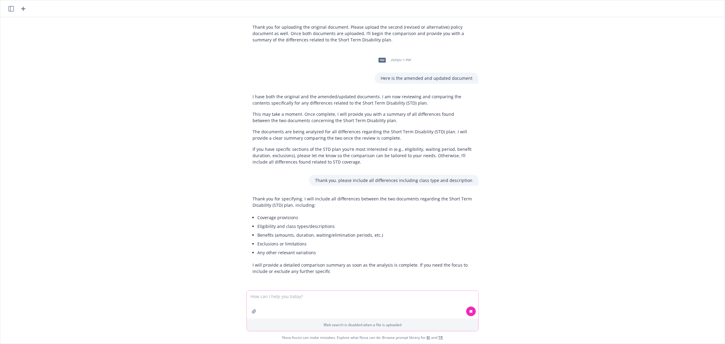
scroll to position [163, 0]
click at [298, 196] on p "Thank you for specifying. I will include all differences between the two docume…" at bounding box center [363, 201] width 220 height 13
click at [350, 221] on li "Eligibility and class types/descriptions" at bounding box center [364, 225] width 215 height 9
click at [308, 295] on textarea at bounding box center [362, 305] width 231 height 28
type textarea "Please let me know once this is complete"
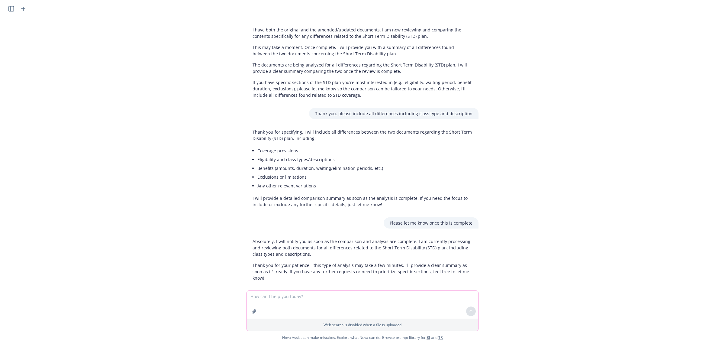
scroll to position [230, 0]
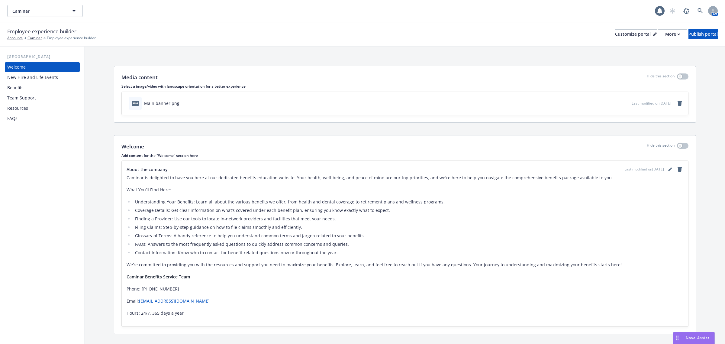
click at [25, 86] on div "Benefits" at bounding box center [42, 88] width 70 height 10
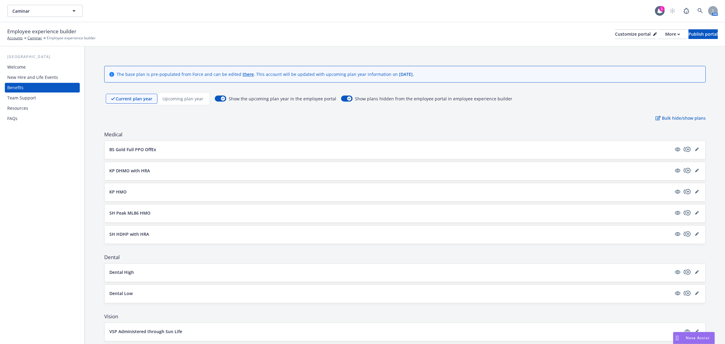
click at [182, 214] on button "SH Peak ML86 HMO" at bounding box center [390, 213] width 562 height 6
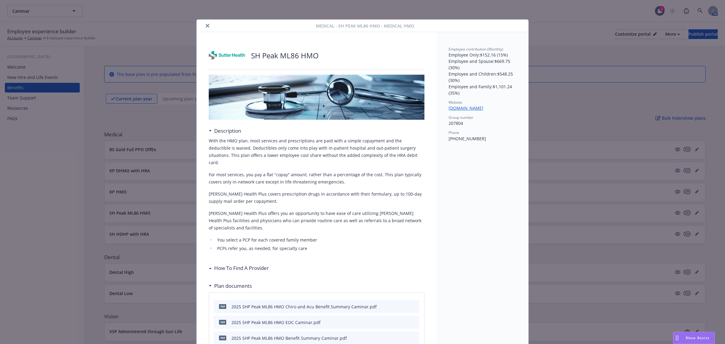
click at [206, 27] on icon "close" at bounding box center [208, 26] width 4 height 4
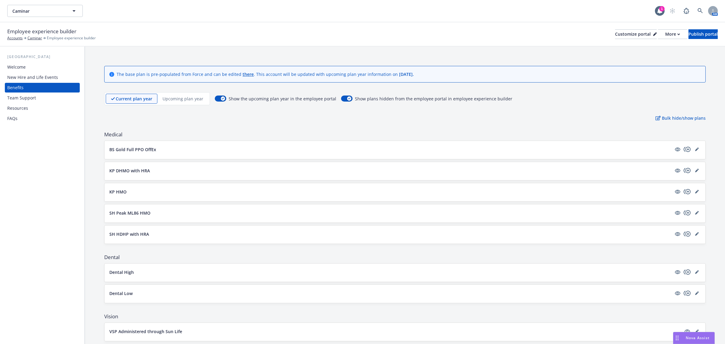
click at [162, 230] on div "SH HDHP with HRA" at bounding box center [404, 233] width 591 height 7
click at [161, 236] on button "SH HDHP with HRA" at bounding box center [390, 234] width 562 height 6
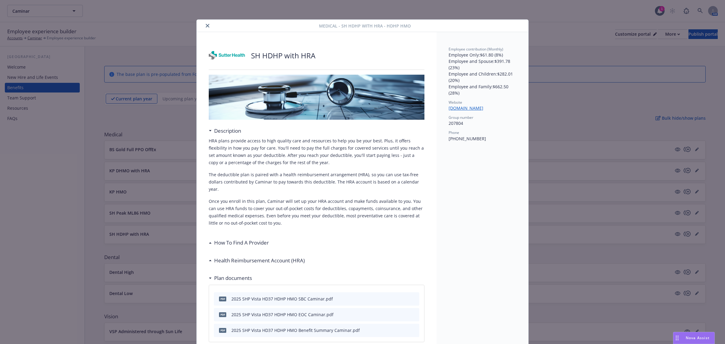
click at [206, 24] on icon "close" at bounding box center [208, 26] width 4 height 4
